Goal: Transaction & Acquisition: Purchase product/service

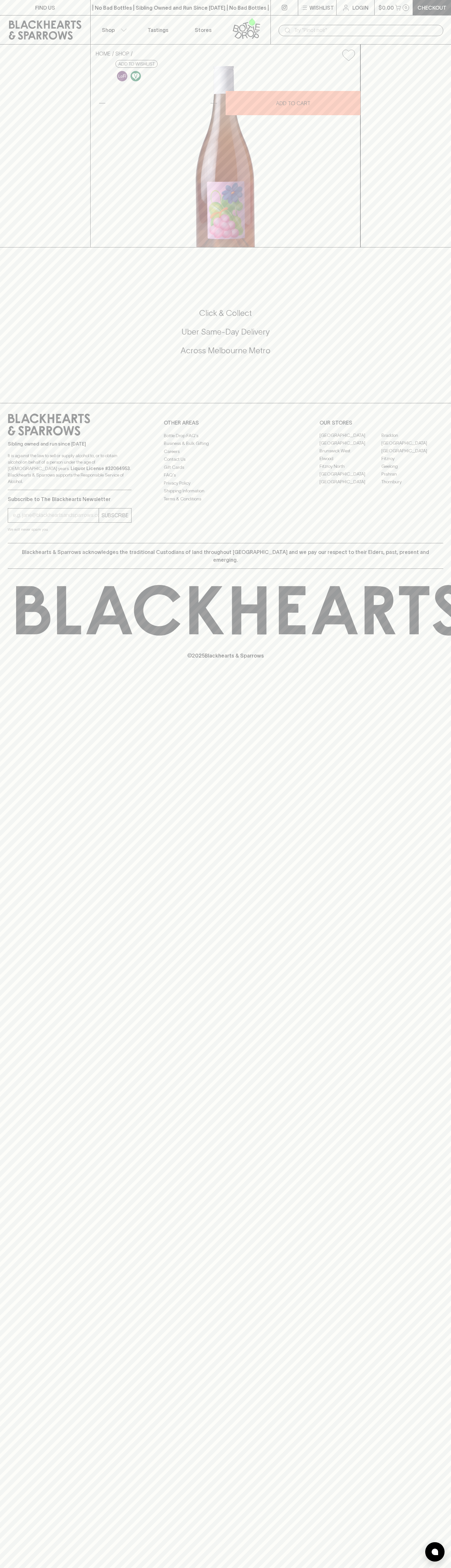
click at [395, 8] on button "$0.00 0" at bounding box center [394, 7] width 38 height 15
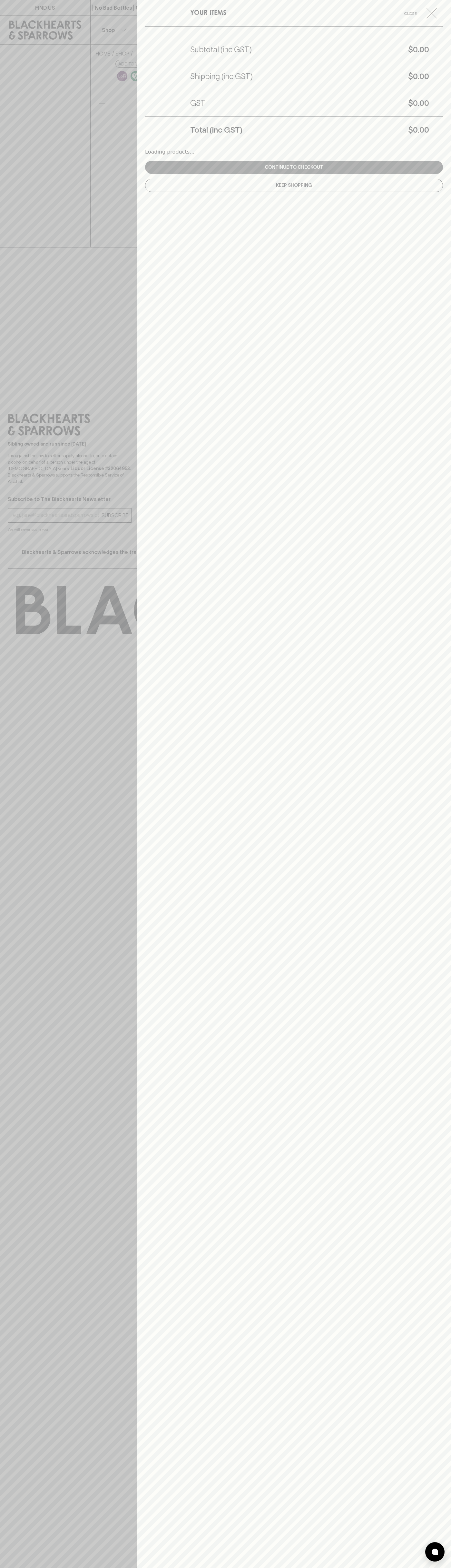
click at [429, 633] on div "YOUR ITEMS Close Subtotal (inc GST) $0.00 Shipping (inc GST) $0.00 GST $0.00 To…" at bounding box center [294, 784] width 314 height 1568
click at [244, 1567] on html "FIND US | No Bad Bottles | Sibling Owned and Run Since [DATE] | No Bad Bottles …" at bounding box center [225, 784] width 451 height 1568
click at [1, 782] on div at bounding box center [225, 784] width 451 height 1568
